Goal: Task Accomplishment & Management: Manage account settings

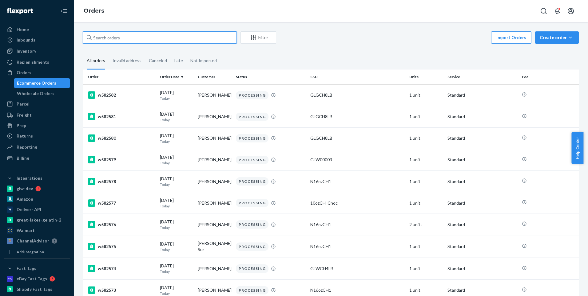
click at [131, 38] on input "text" at bounding box center [160, 37] width 154 height 12
paste input "w582114"
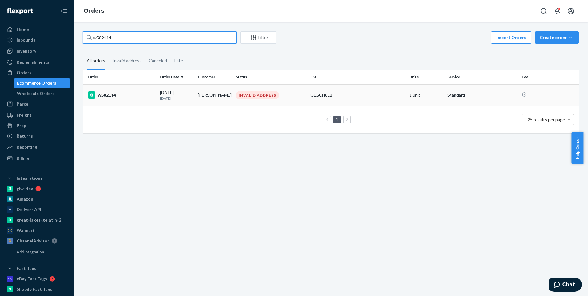
type input "w582114"
click at [134, 97] on div "w582114" at bounding box center [121, 94] width 67 height 7
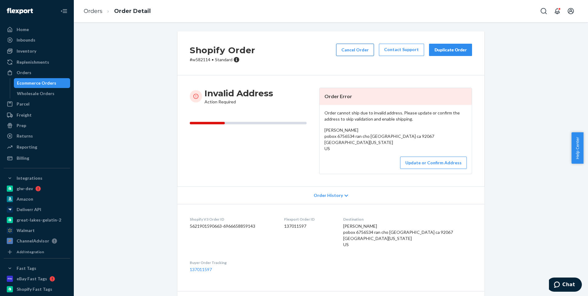
click at [360, 49] on button "Cancel Order" at bounding box center [355, 50] width 38 height 12
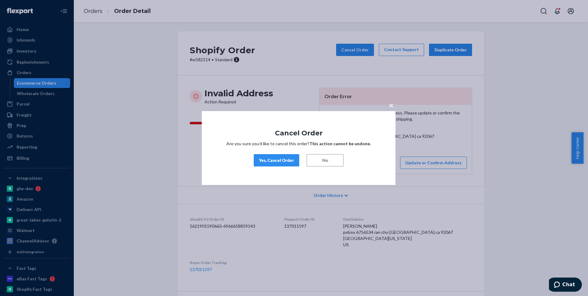
click at [277, 160] on div "Yes, Cancel Order" at bounding box center [276, 160] width 35 height 6
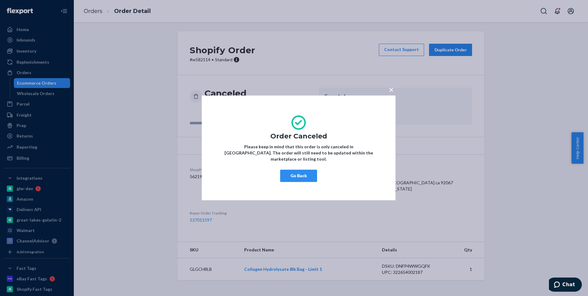
click at [297, 174] on button "Go Back" at bounding box center [298, 176] width 37 height 12
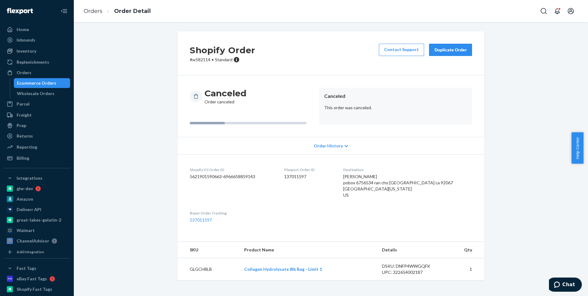
click at [24, 84] on div "Ecommerce Orders" at bounding box center [36, 83] width 39 height 6
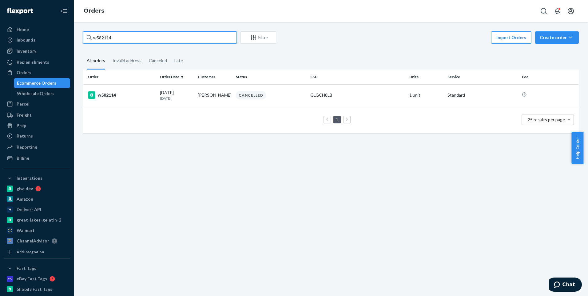
click at [148, 35] on input "w582114" at bounding box center [160, 37] width 154 height 12
drag, startPoint x: 146, startPoint y: 37, endPoint x: 98, endPoint y: 41, distance: 47.9
click at [95, 44] on div "w582114 Filter Import Orders Create order Ecommerce order Removal order" at bounding box center [331, 38] width 496 height 14
paste input "1393"
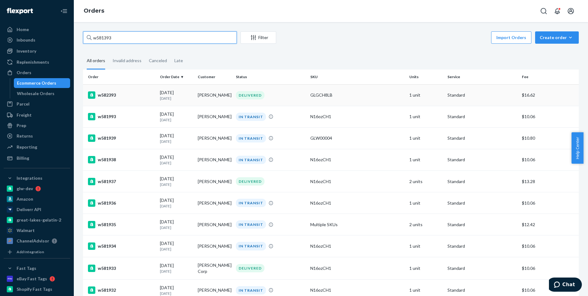
type input "w581393"
click at [109, 96] on div "w582393" at bounding box center [121, 94] width 67 height 7
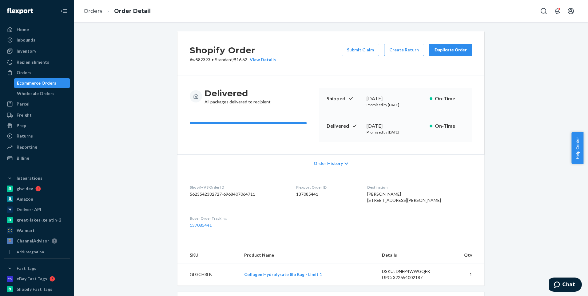
click at [42, 82] on div "Ecommerce Orders" at bounding box center [36, 83] width 39 height 6
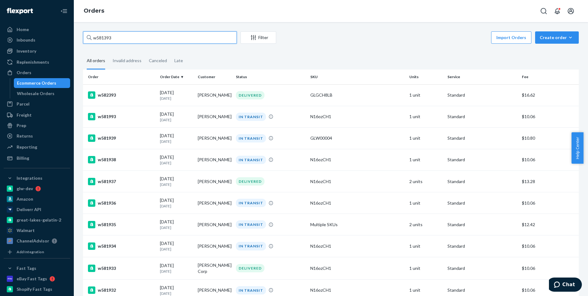
drag, startPoint x: 175, startPoint y: 39, endPoint x: 111, endPoint y: 34, distance: 64.2
paste input "2087"
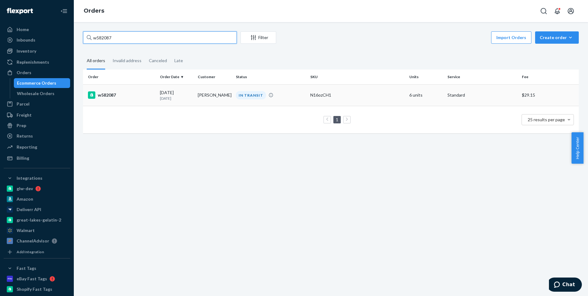
type input "w582087"
click at [146, 97] on div "w582087" at bounding box center [121, 94] width 67 height 7
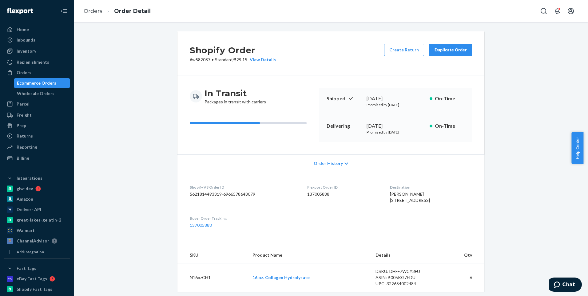
click at [46, 84] on div "Ecommerce Orders" at bounding box center [36, 83] width 39 height 6
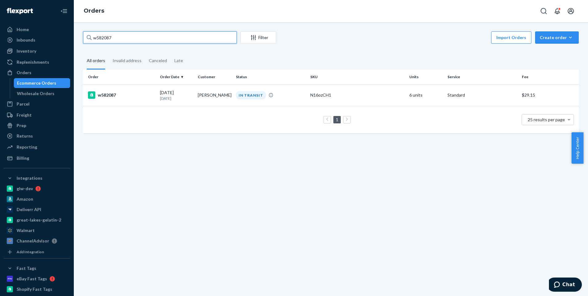
drag, startPoint x: 137, startPoint y: 38, endPoint x: 90, endPoint y: 34, distance: 46.9
click at [90, 34] on div "w582087" at bounding box center [160, 37] width 154 height 12
paste input "1393"
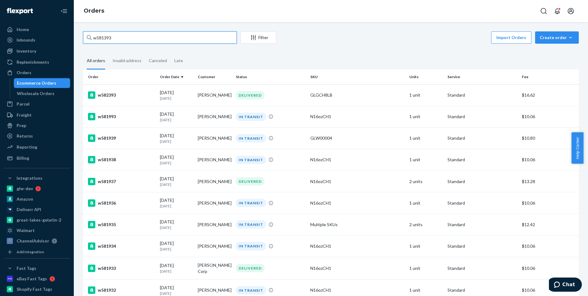
type input "w581393"
